Goal: Task Accomplishment & Management: Manage account settings

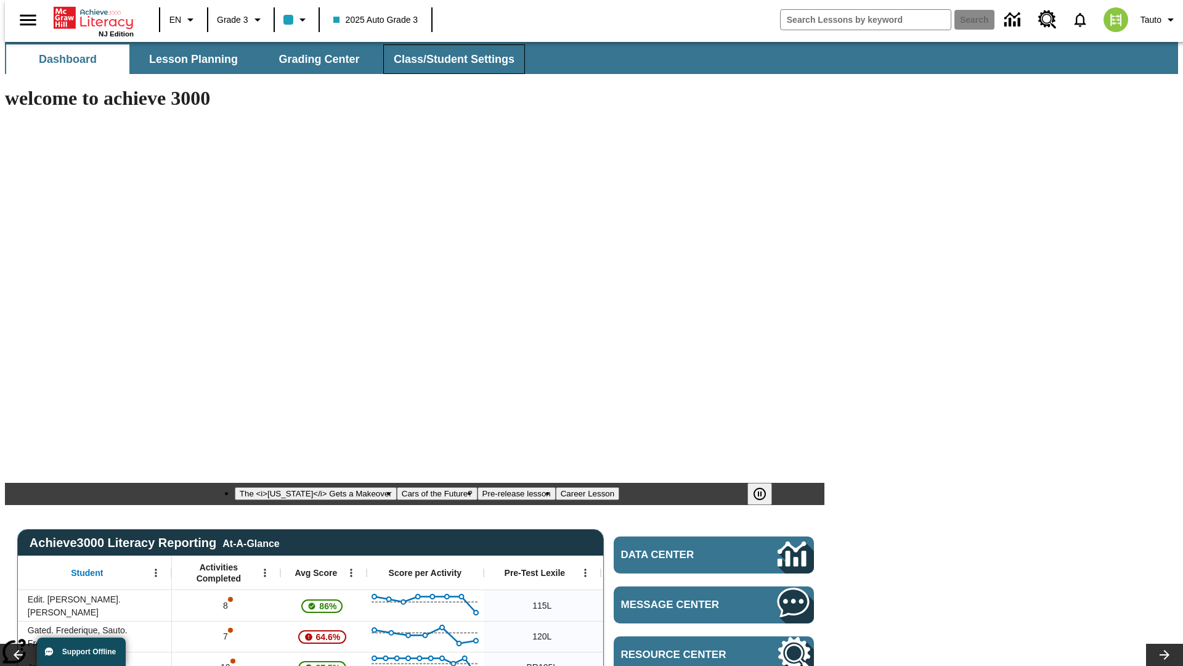
click at [447, 59] on span "Class/Student Settings" at bounding box center [454, 59] width 121 height 14
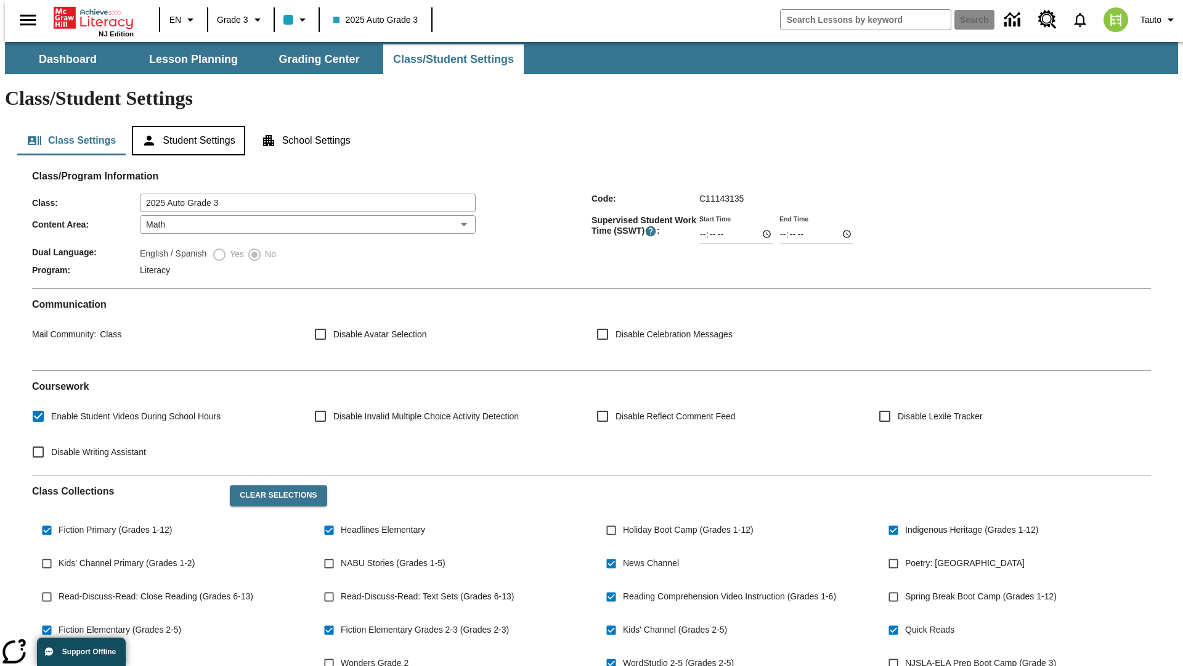
click at [186, 126] on button "Student Settings" at bounding box center [188, 141] width 113 height 30
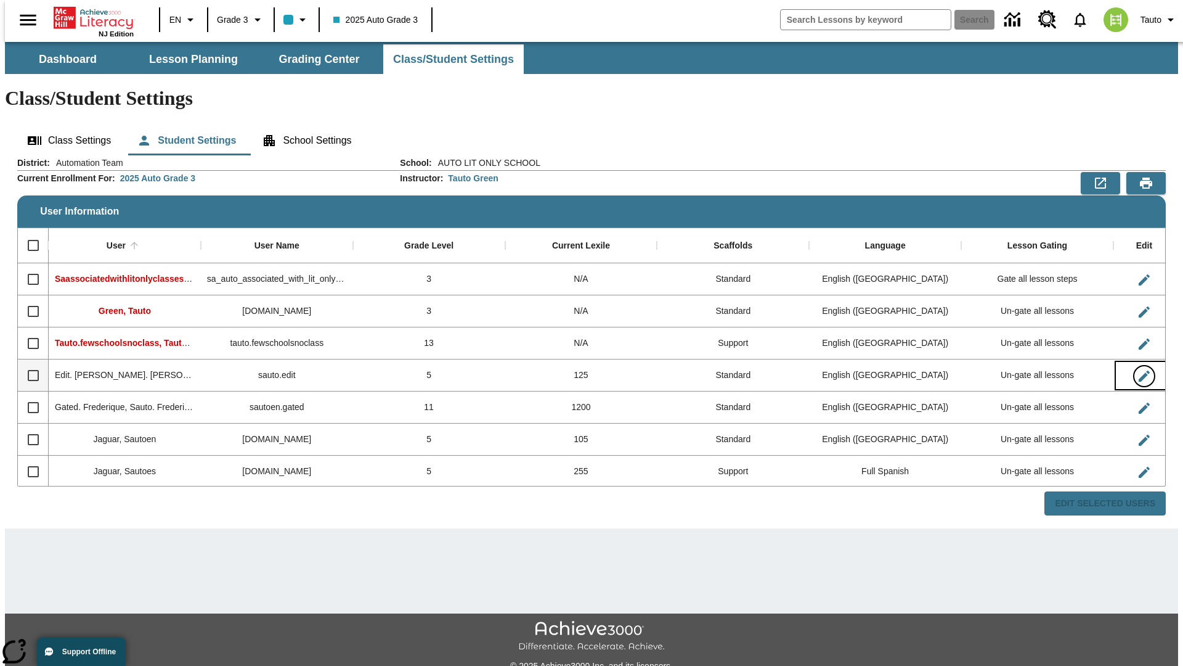
click at [1139, 370] on icon "Edit User" at bounding box center [1144, 375] width 11 height 11
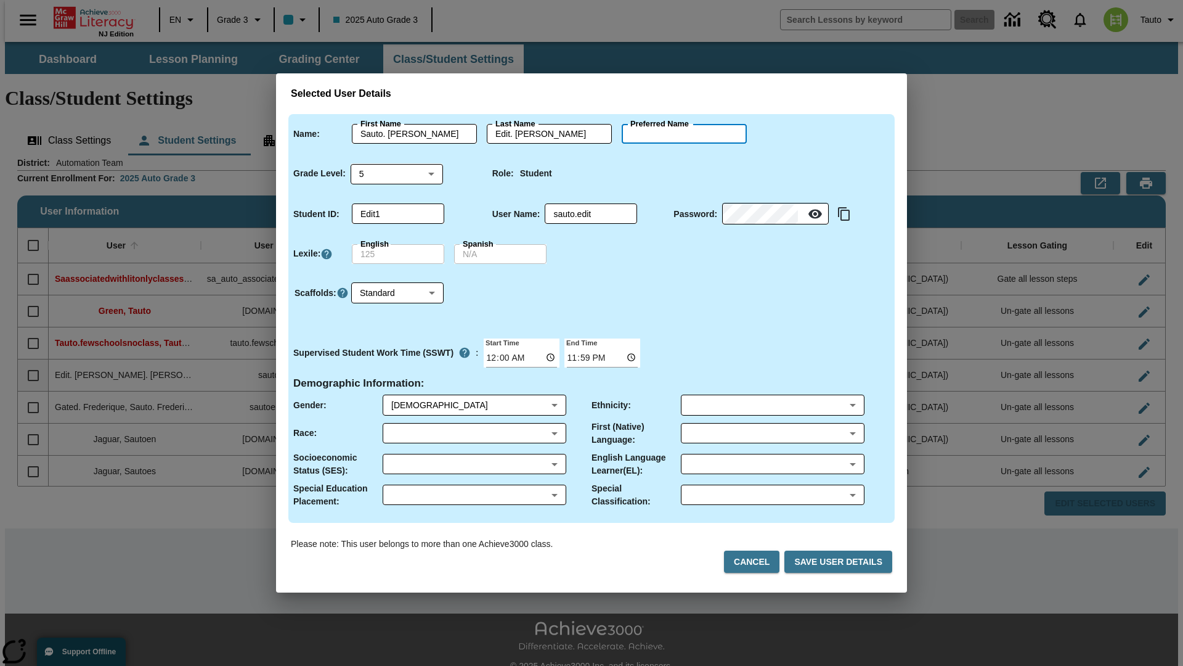
type input "Alberto"
click at [757, 561] on button "Cancel" at bounding box center [751, 561] width 55 height 23
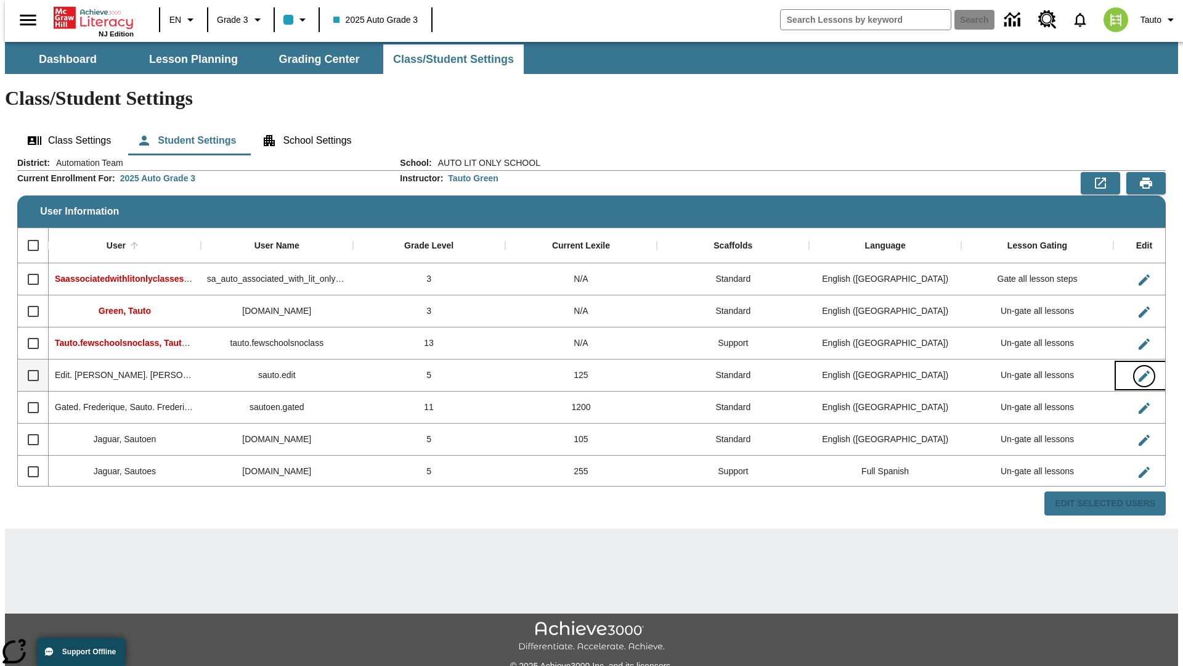
click at [1139, 370] on icon "Edit User" at bounding box center [1144, 375] width 11 height 11
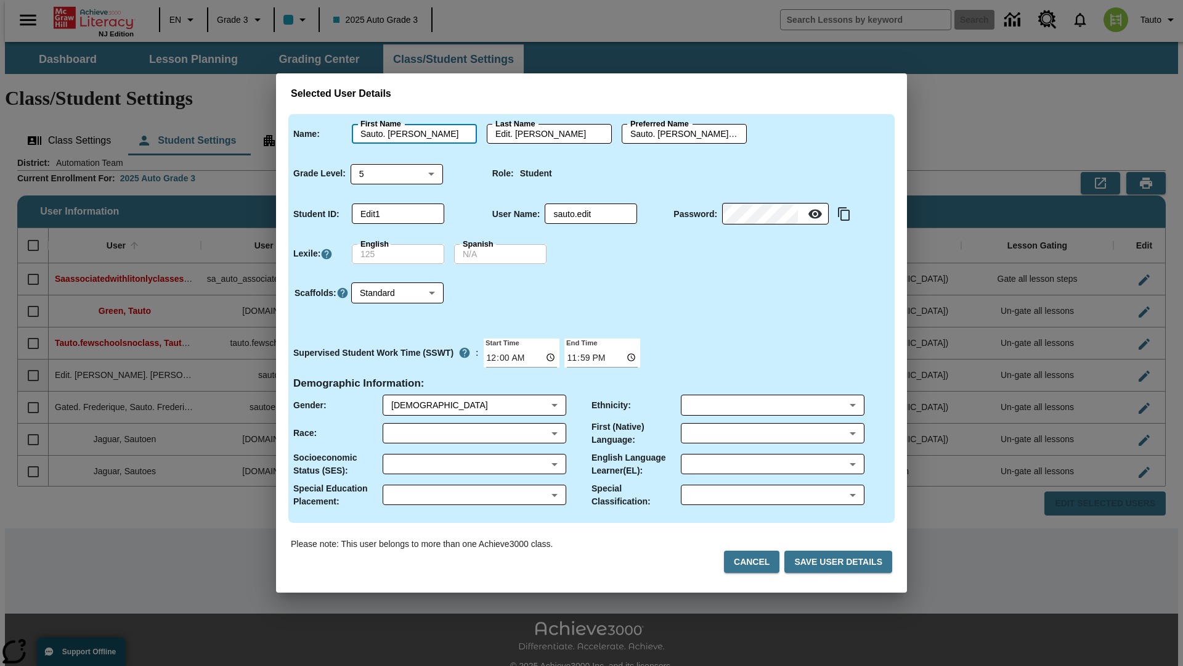
type input "Sauto. Alberto"
type input "Edit. Alberto"
type input "Sauto. Alberto.Edit. Alberto"
click at [397, 173] on body "Skip to main content NJ Edition EN Grade 3 2025 Auto Grade 3 Search 0 Tauto Das…" at bounding box center [592, 367] width 1174 height 651
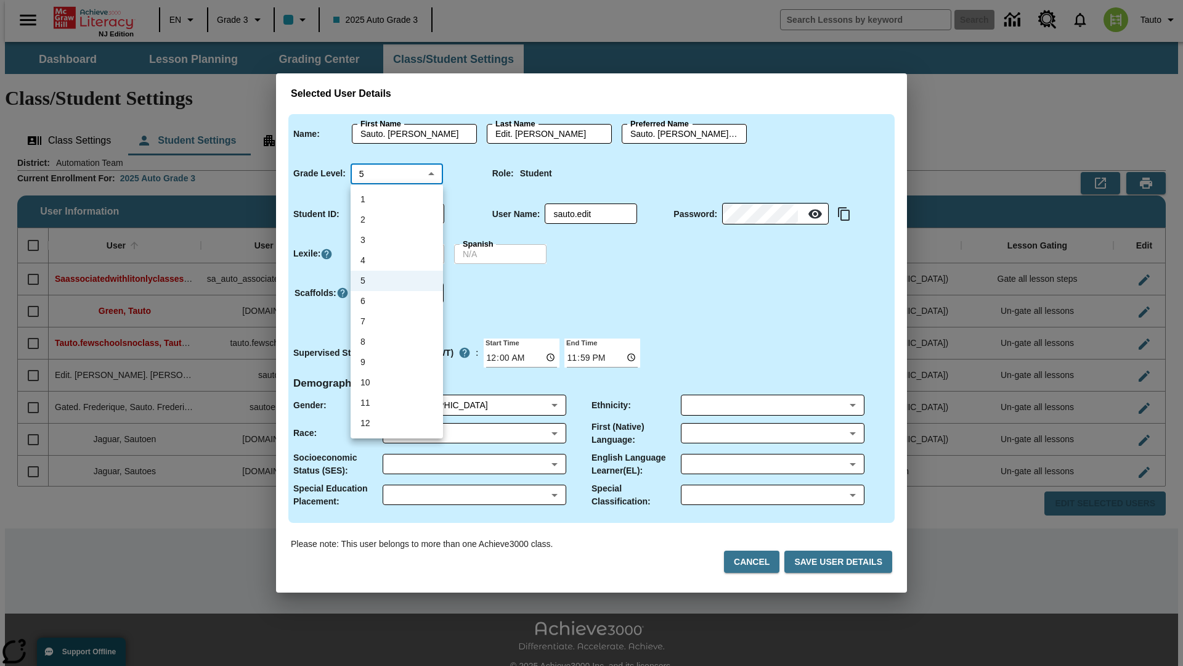
click at [397, 280] on li "5" at bounding box center [397, 281] width 92 height 20
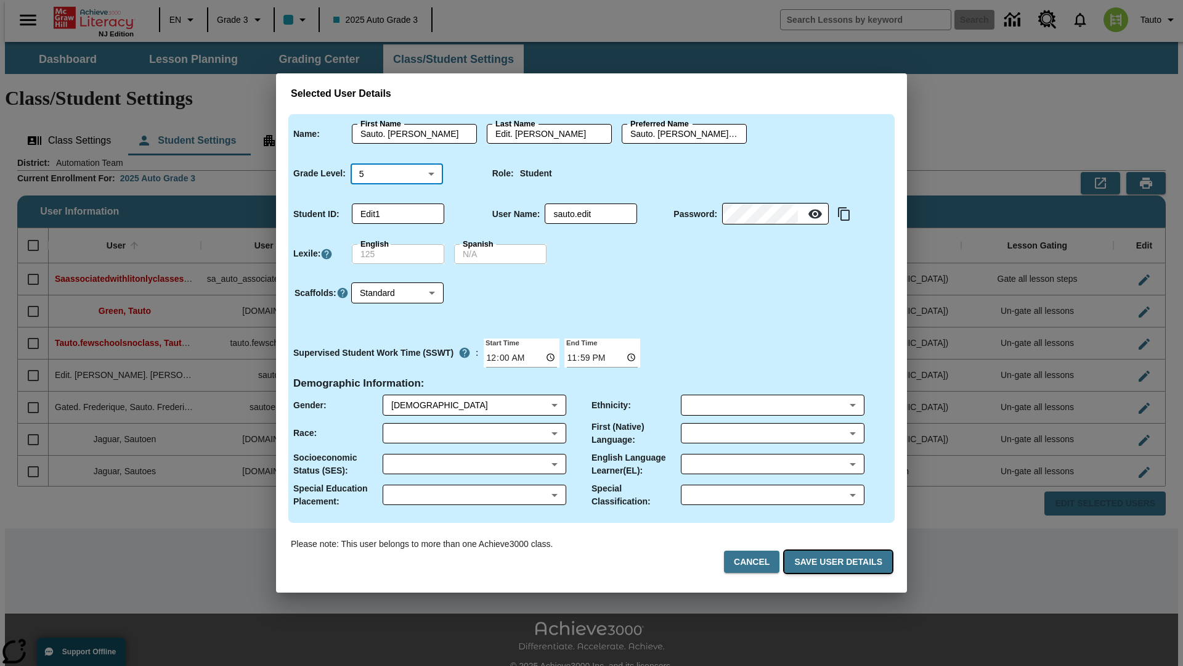
click at [841, 561] on button "Save User Details" at bounding box center [839, 561] width 108 height 23
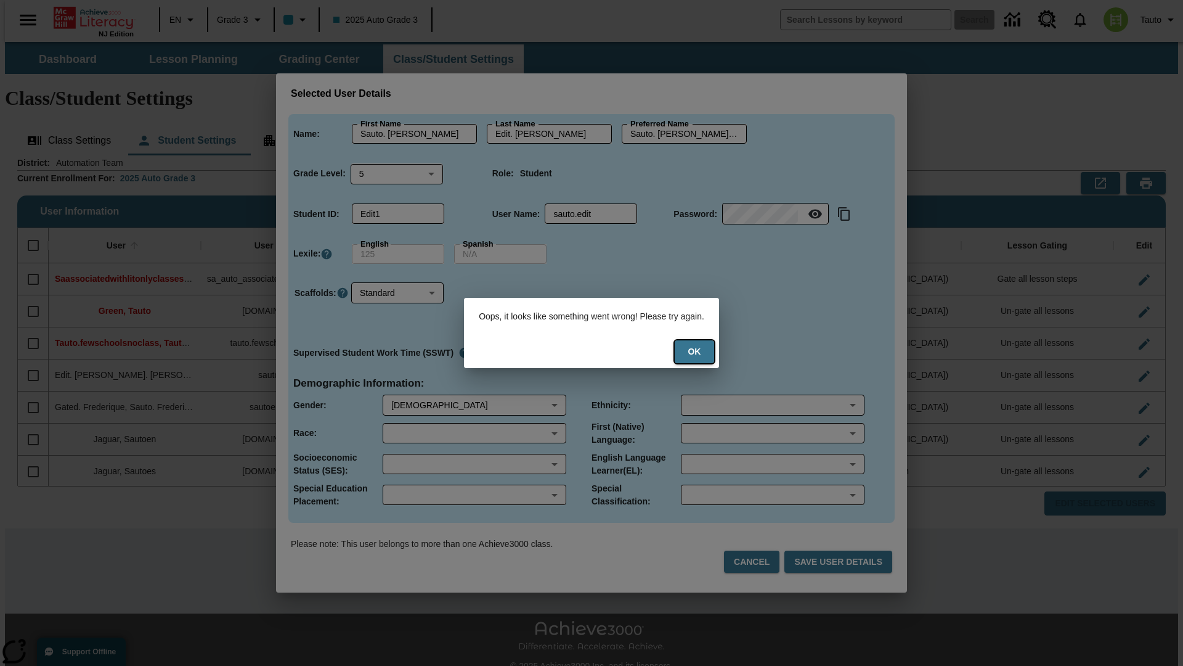
click at [703, 351] on button "Ok" at bounding box center [694, 351] width 39 height 23
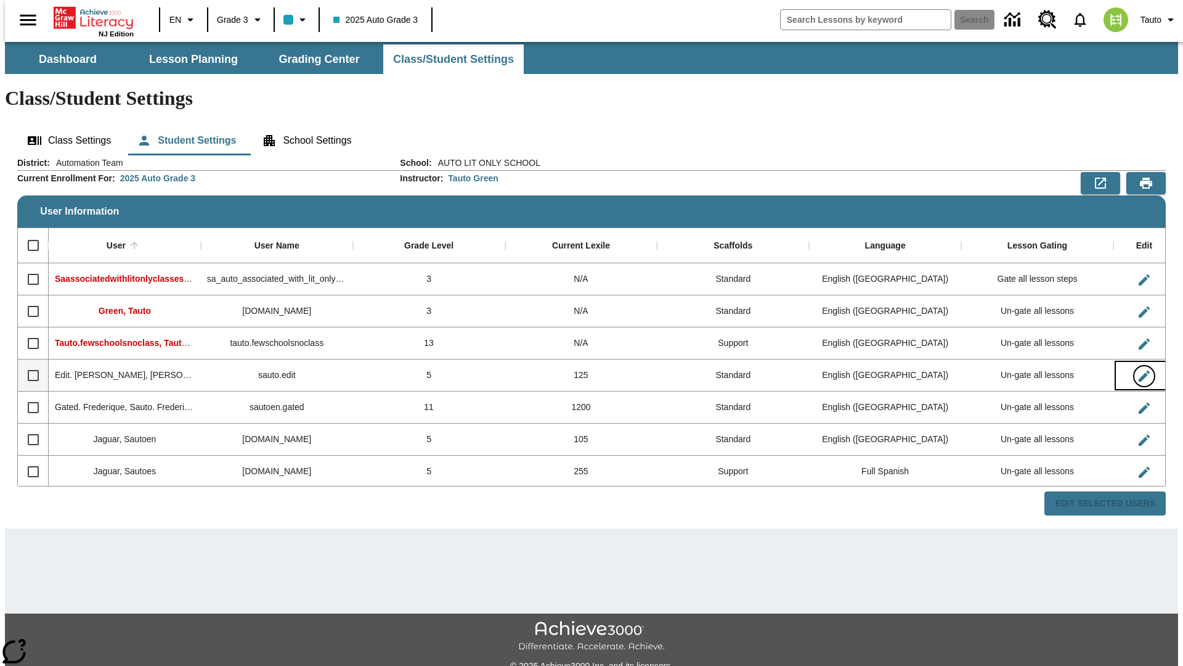
click at [1139, 370] on icon "Edit User" at bounding box center [1144, 375] width 11 height 11
